Goal: Information Seeking & Learning: Learn about a topic

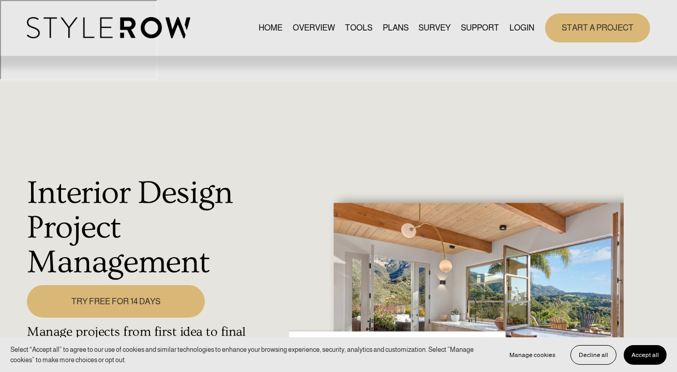
click at [306, 26] on link "OVERVIEW" at bounding box center [314, 28] width 42 height 14
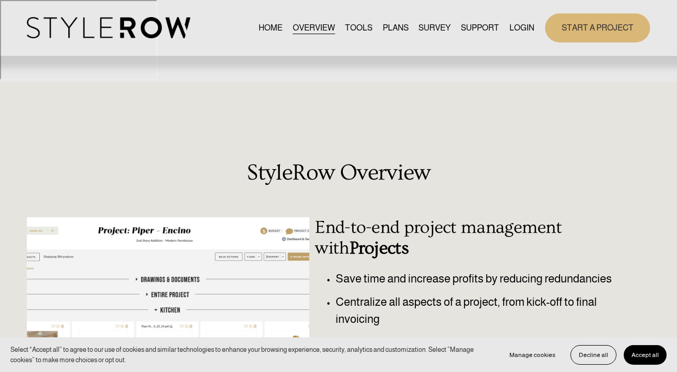
click at [351, 27] on link "TOOLS" at bounding box center [358, 28] width 27 height 14
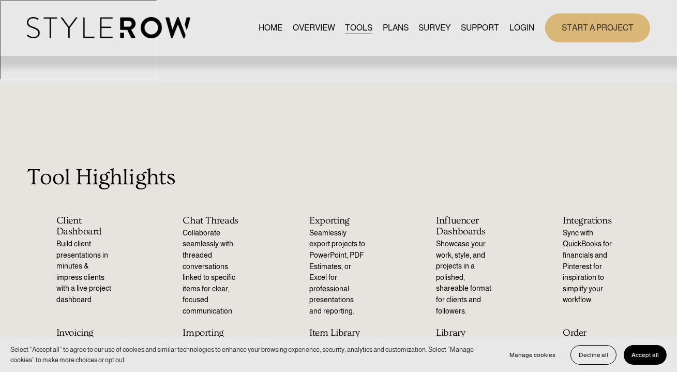
click at [387, 27] on link "PLANS" at bounding box center [396, 28] width 26 height 14
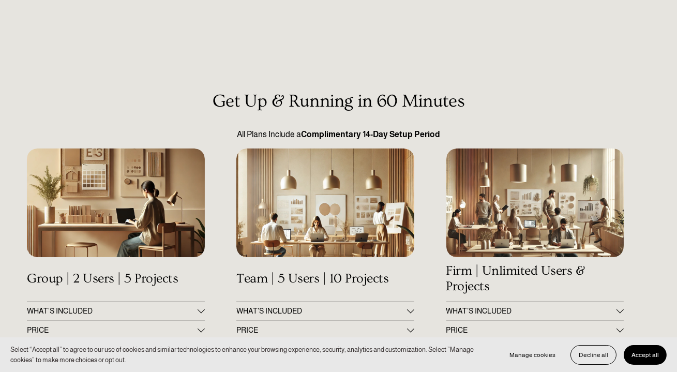
scroll to position [94, 0]
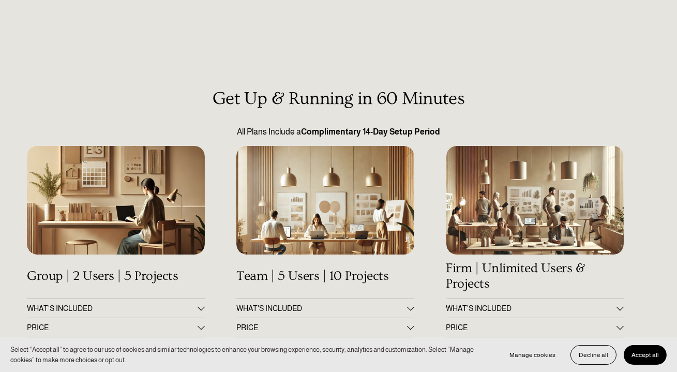
click at [184, 304] on span "WHAT'S INCLUDED" at bounding box center [112, 308] width 170 height 8
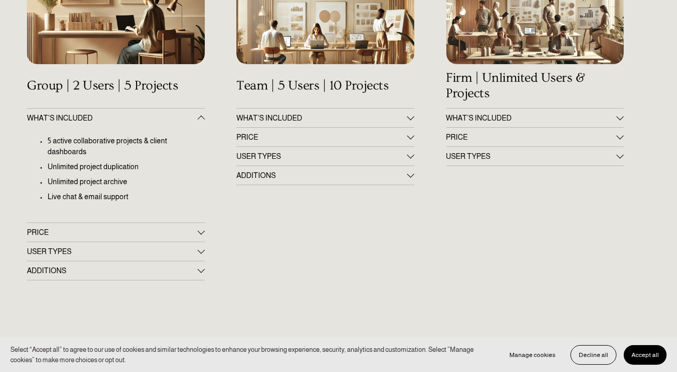
scroll to position [285, 0]
click at [157, 228] on span "PRICE" at bounding box center [112, 232] width 170 height 8
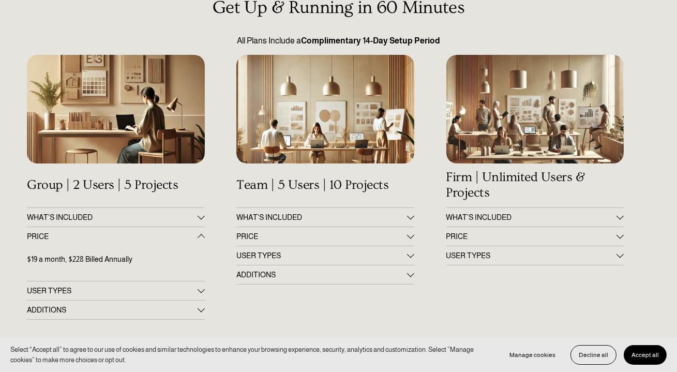
scroll to position [179, 0]
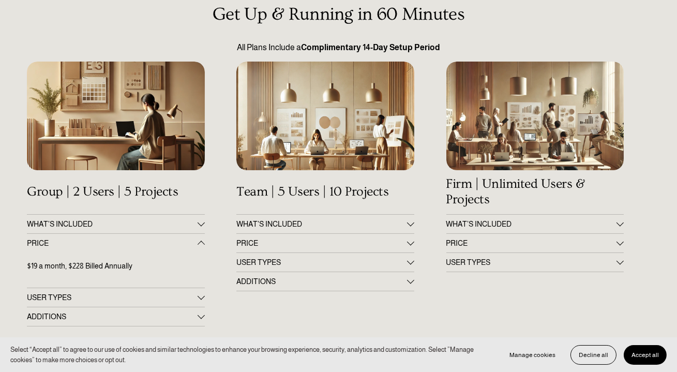
click at [502, 239] on span "PRICE" at bounding box center [532, 243] width 170 height 8
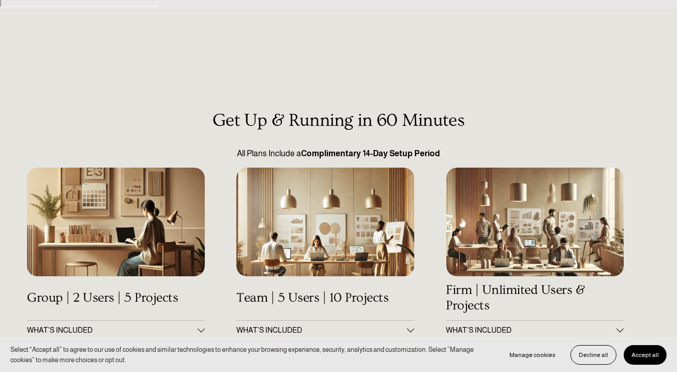
scroll to position [72, 0]
click at [369, 321] on button "WHAT'S INCLUDED" at bounding box center [324, 330] width 177 height 19
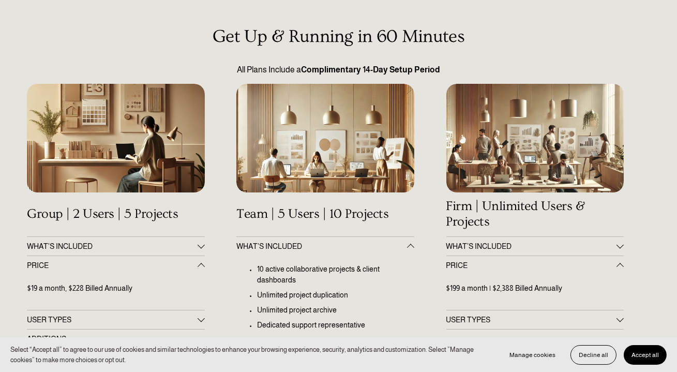
scroll to position [161, 0]
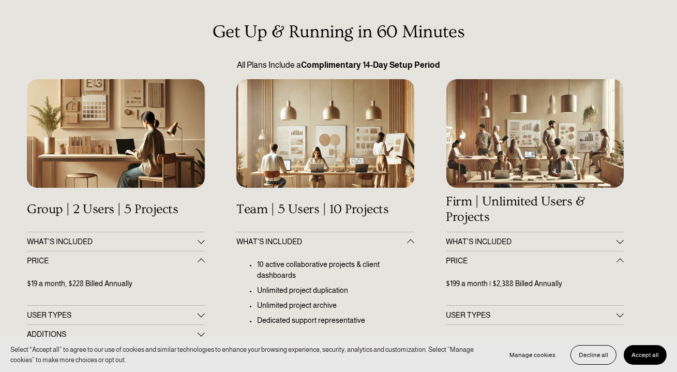
click at [315, 352] on span "PRICE" at bounding box center [321, 356] width 170 height 8
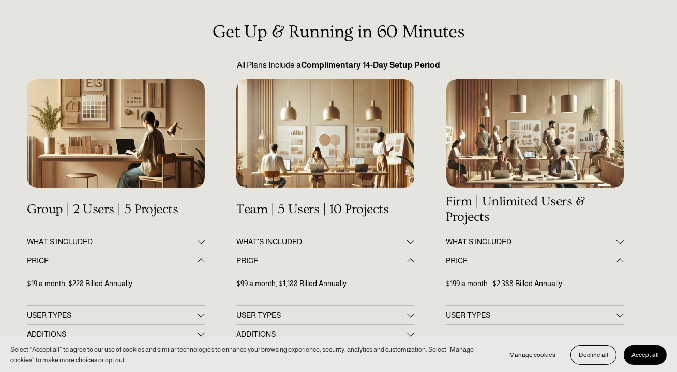
click at [461, 311] on span "USER TYPES" at bounding box center [532, 315] width 170 height 8
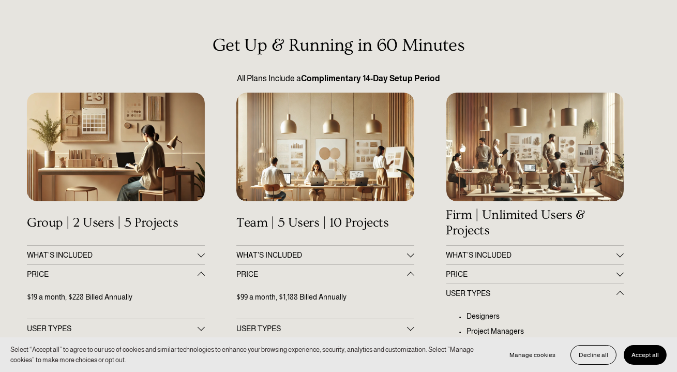
scroll to position [133, 0]
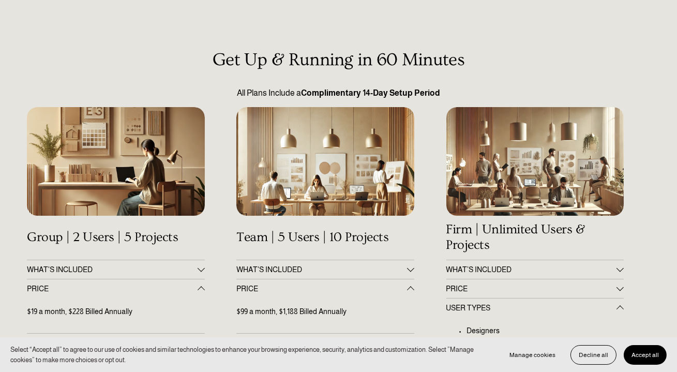
click at [470, 285] on span "PRICE" at bounding box center [532, 289] width 170 height 8
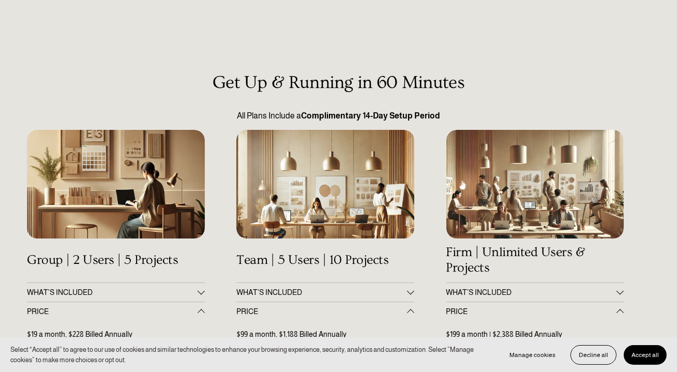
scroll to position [110, 0]
click at [472, 289] on span "WHAT’S INCLUDED" at bounding box center [532, 293] width 170 height 8
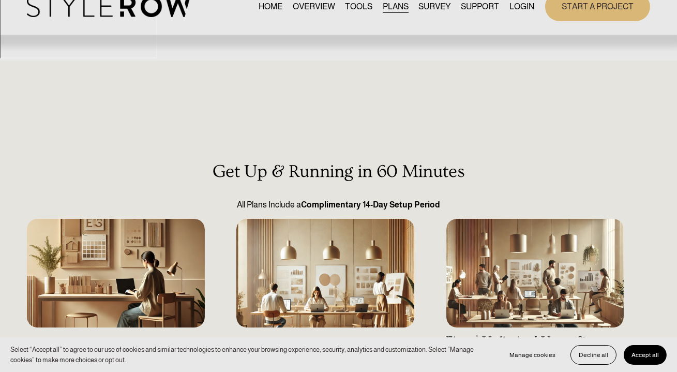
scroll to position [0, 0]
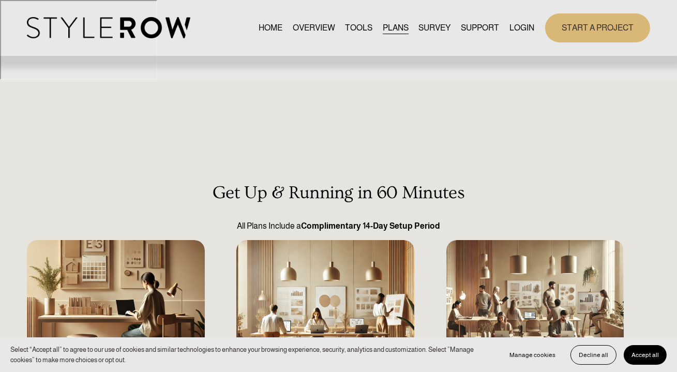
click at [433, 28] on link "SURVEY" at bounding box center [435, 28] width 32 height 14
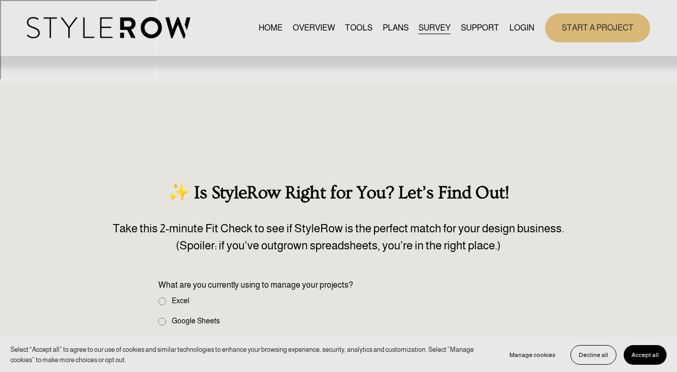
click at [0, 0] on span "HOW - TO HUB" at bounding box center [0, 0] width 0 height 0
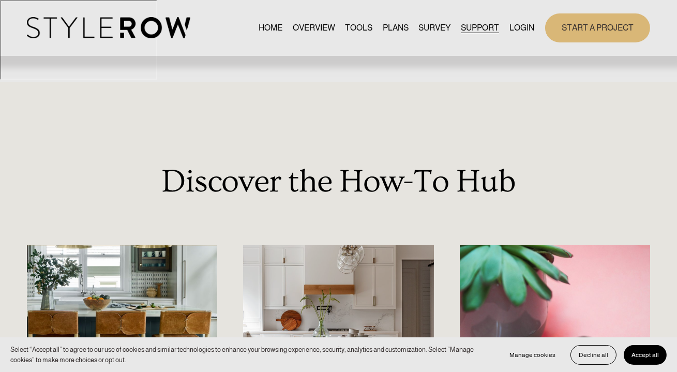
click at [307, 24] on link "OVERVIEW" at bounding box center [314, 28] width 42 height 14
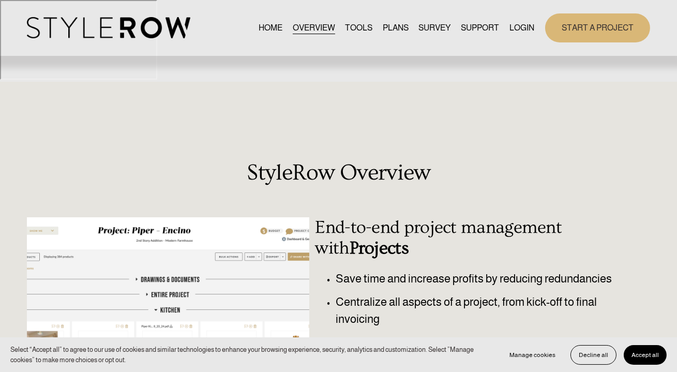
click at [265, 23] on link "HOME" at bounding box center [271, 28] width 24 height 14
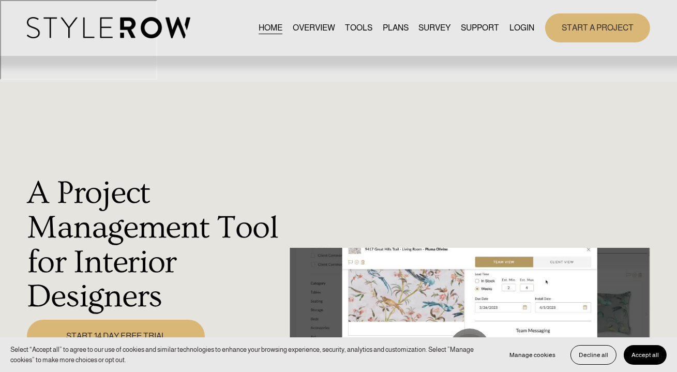
click at [354, 28] on link "TOOLS" at bounding box center [358, 28] width 27 height 14
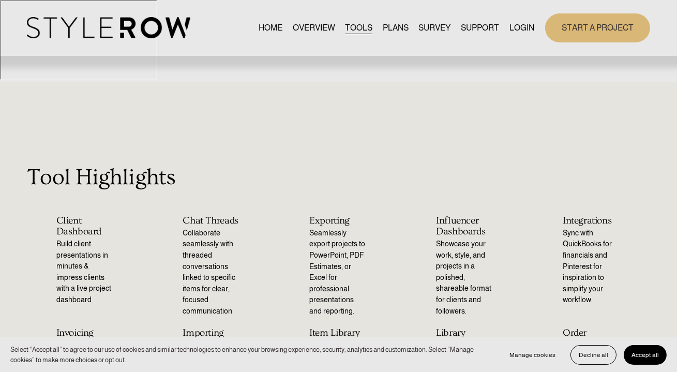
click at [0, 0] on span "FEATURED STYLEBOARD" at bounding box center [0, 0] width 0 height 0
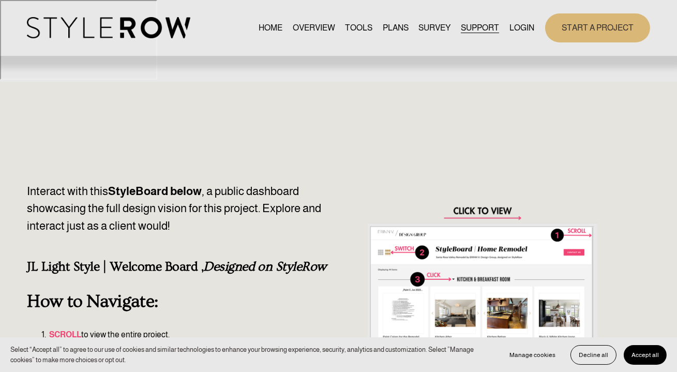
click at [0, 0] on link "RESOURCE CENTER" at bounding box center [0, 0] width 0 height 0
